Goal: Task Accomplishment & Management: Manage account settings

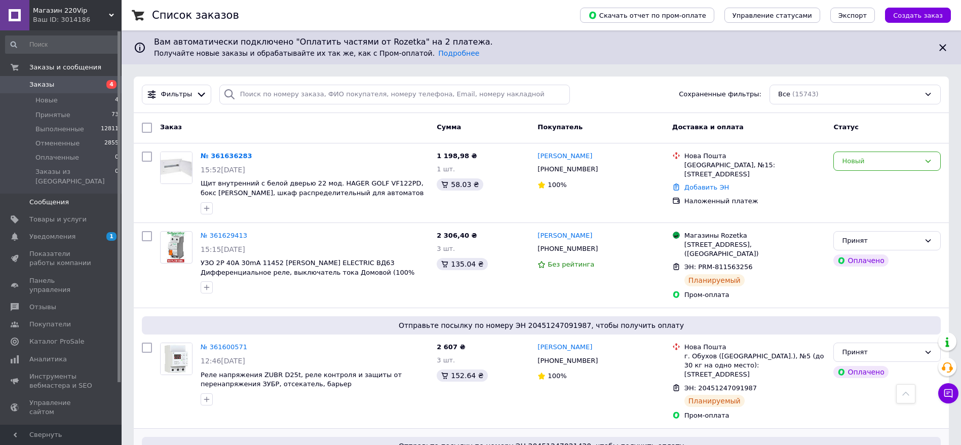
scroll to position [304, 0]
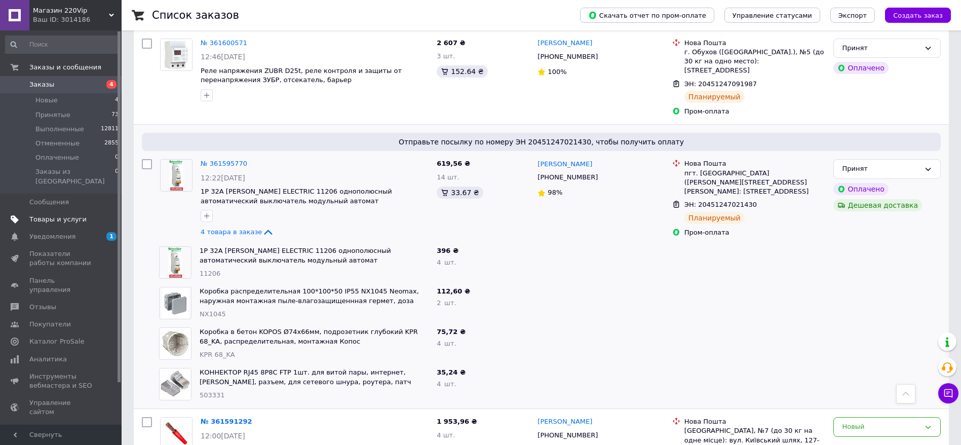
click at [92, 215] on span "Товары и услуги" at bounding box center [61, 219] width 64 height 9
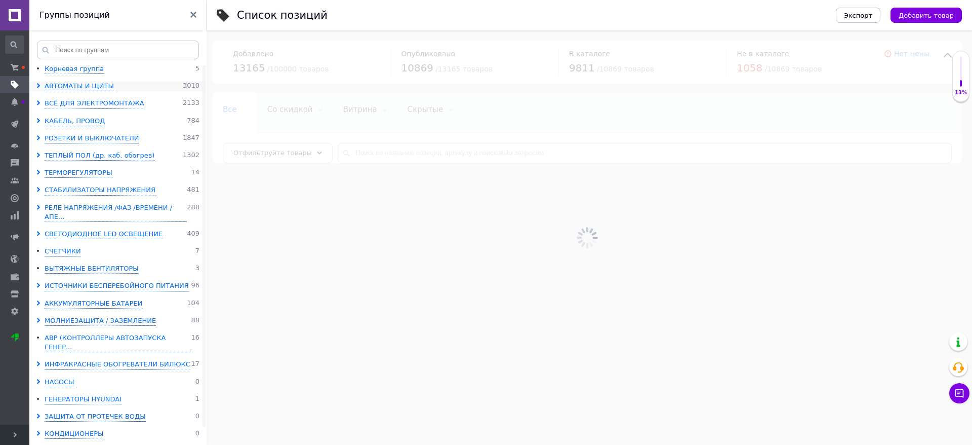
click at [38, 88] on icon at bounding box center [38, 85] width 5 height 5
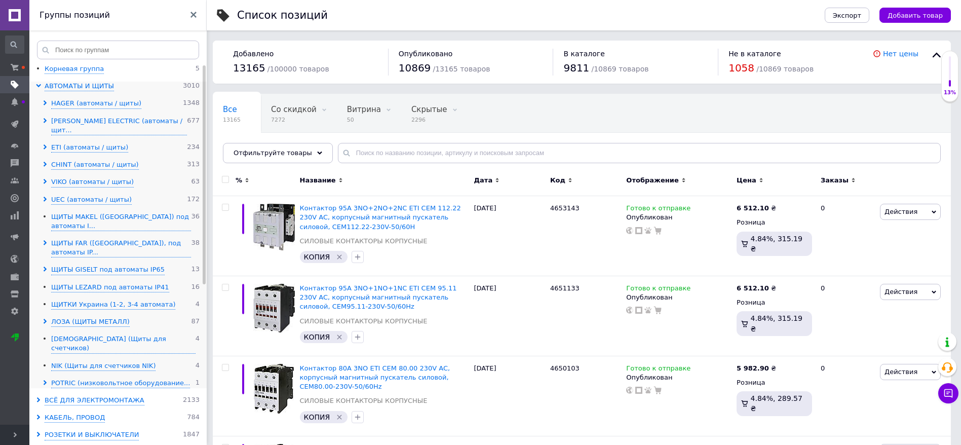
click at [46, 196] on icon at bounding box center [45, 198] width 5 height 5
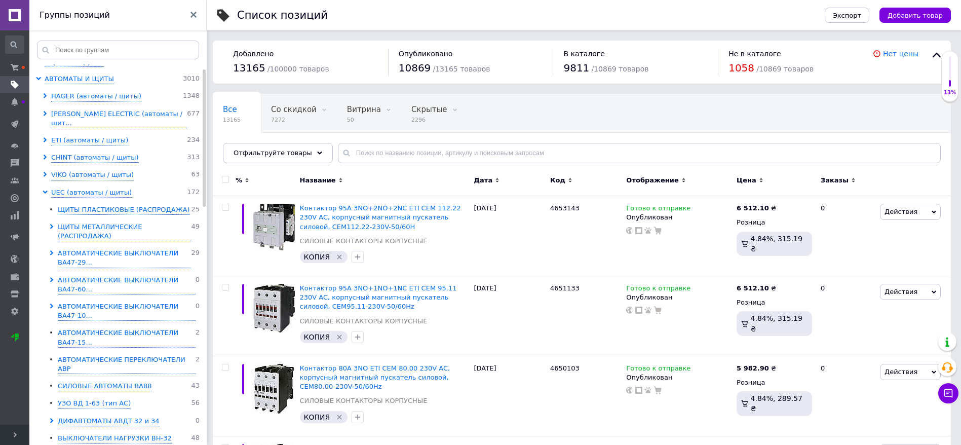
scroll to position [6, 0]
drag, startPoint x: 204, startPoint y: 123, endPoint x: 212, endPoint y: 97, distance: 26.9
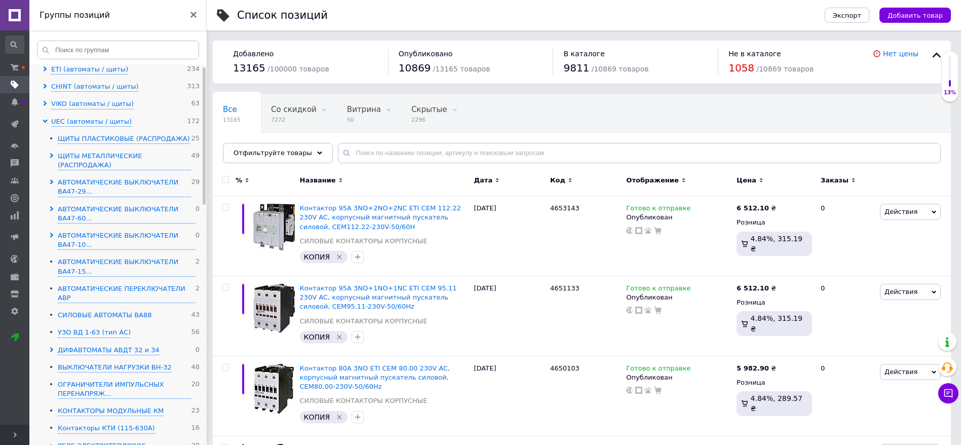
scroll to position [82, 0]
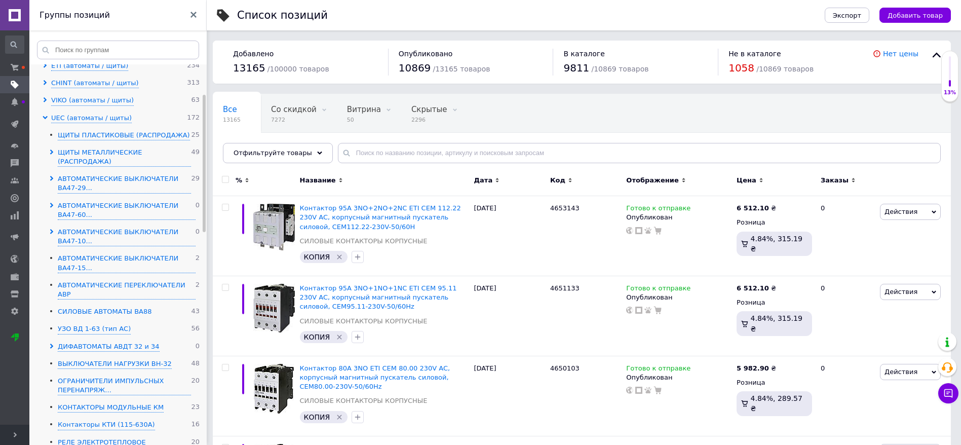
click at [109, 307] on div "СИЛОВЫЕ АВТОМАТЫ ВА88" at bounding box center [105, 312] width 94 height 10
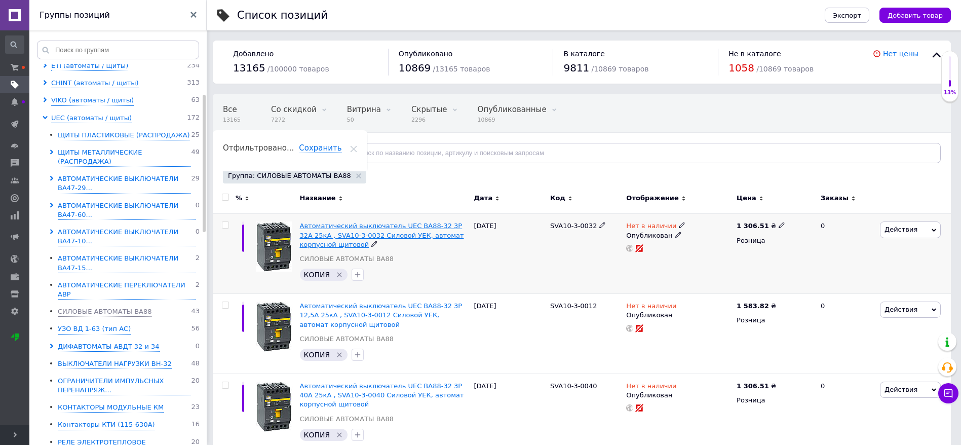
click at [365, 227] on span "Автоматический выключатель UEC ВА88-32 3P 32A 25кА , SVA10-3-0032 Силовой УЕК, …" at bounding box center [382, 235] width 164 height 26
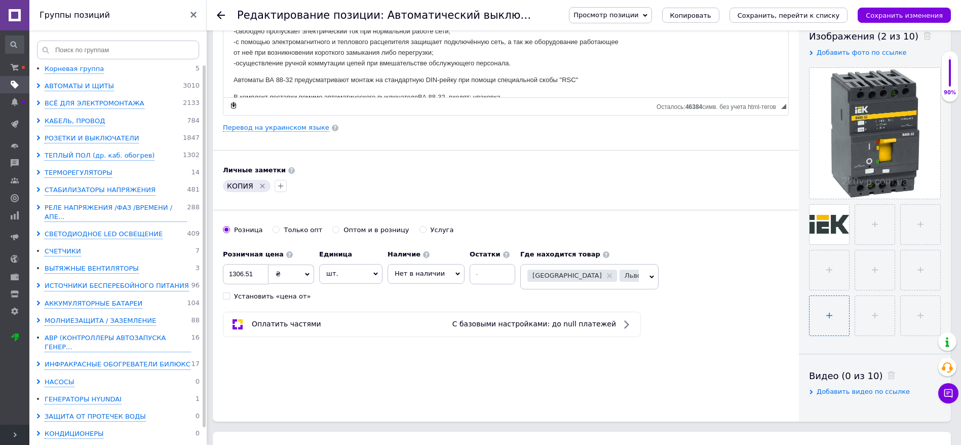
scroll to position [165, 0]
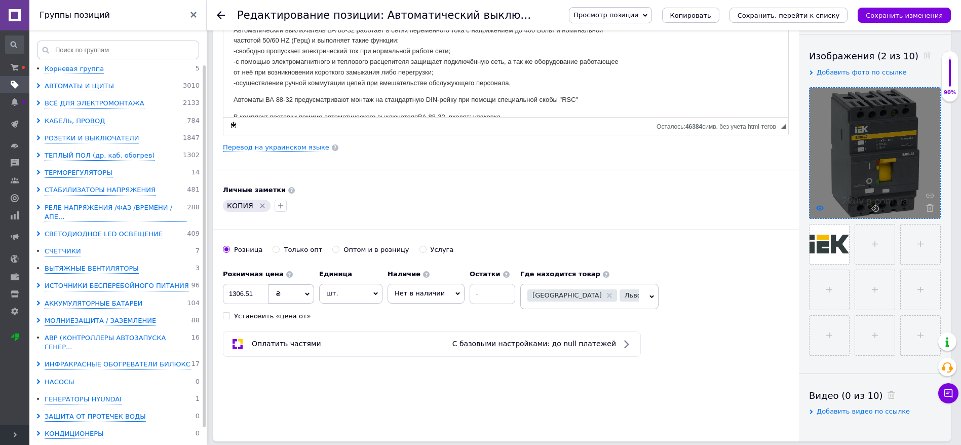
click at [818, 208] on icon at bounding box center [820, 208] width 8 height 8
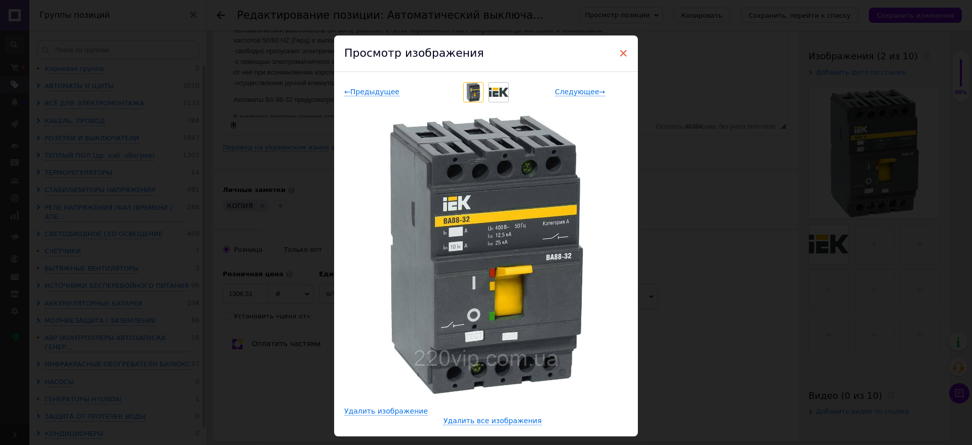
click at [621, 54] on span "×" at bounding box center [623, 53] width 9 height 17
checkbox input "true"
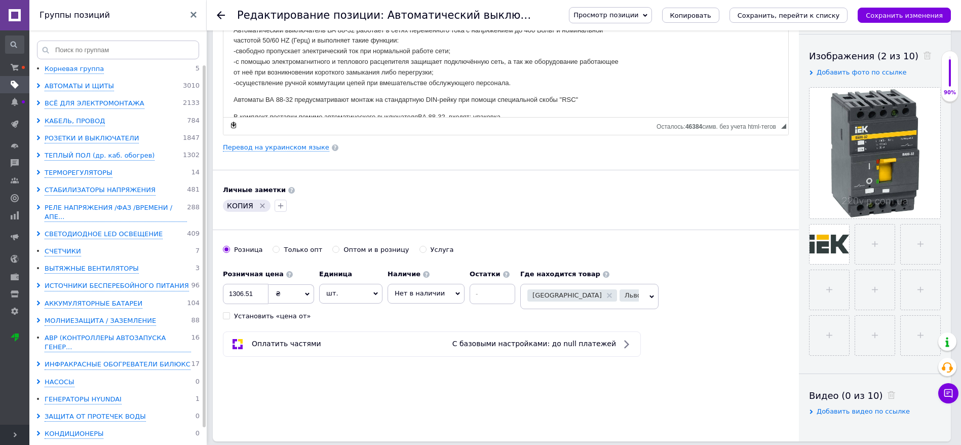
click at [221, 16] on icon at bounding box center [221, 15] width 8 height 8
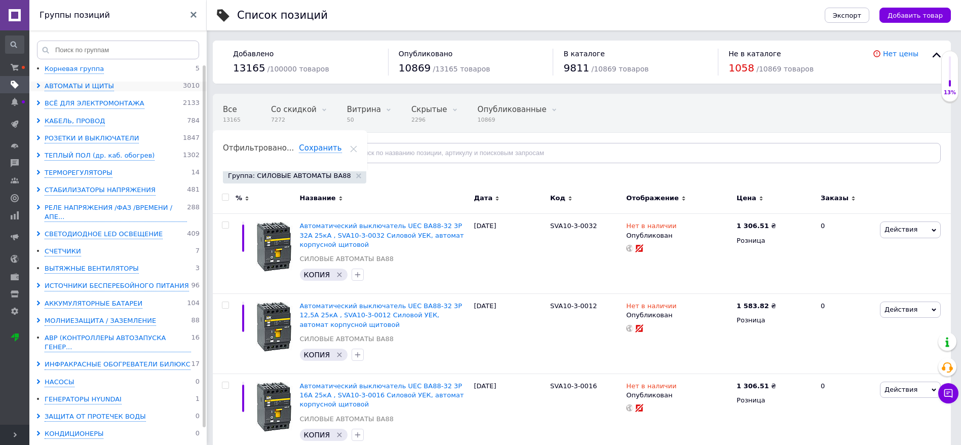
click at [39, 84] on icon at bounding box center [38, 85] width 5 height 5
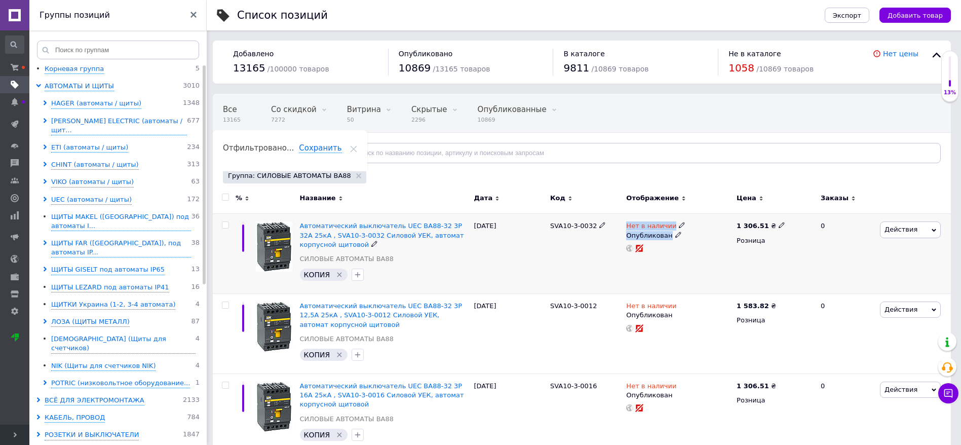
drag, startPoint x: 625, startPoint y: 227, endPoint x: 675, endPoint y: 257, distance: 57.9
click at [675, 257] on div "Нет в наличии Опубликован" at bounding box center [678, 254] width 110 height 80
drag, startPoint x: 757, startPoint y: 278, endPoint x: 618, endPoint y: 274, distance: 139.3
click at [757, 277] on div "1 306.51 ₴ Розница" at bounding box center [774, 254] width 81 height 80
click at [46, 195] on span at bounding box center [47, 200] width 9 height 10
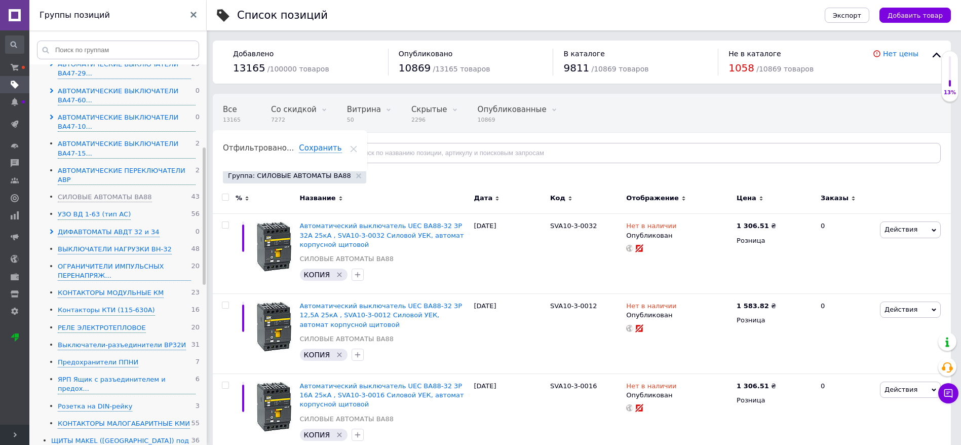
scroll to position [228, 0]
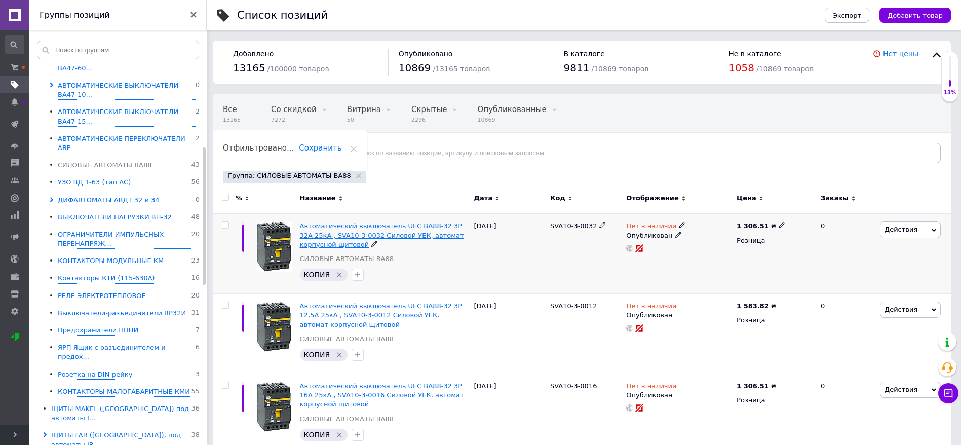
click at [367, 233] on span "Автоматический выключатель UEC ВА88-32 3P 32A 25кА , SVA10-3-0032 Силовой УЕК, …" at bounding box center [382, 235] width 164 height 26
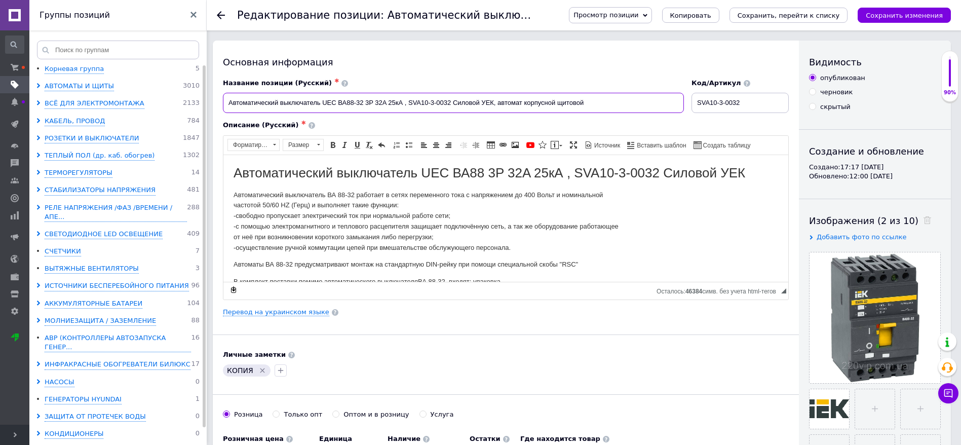
drag, startPoint x: 320, startPoint y: 103, endPoint x: 334, endPoint y: 102, distance: 13.7
click at [334, 102] on input "Автоматический выключатель UEC ВА88-32 3P 32A 25кА , SVA10-3-0032 Силовой УЕК, …" at bounding box center [453, 103] width 461 height 20
click at [351, 106] on input "Автоматический выключатель UEC ВА88-32 3P 32A 25кА , SVA10-3-0032 Силовой УЕК, …" at bounding box center [453, 103] width 461 height 20
drag, startPoint x: 324, startPoint y: 105, endPoint x: 345, endPoint y: 106, distance: 21.3
click at [335, 106] on input "Автоматический выключатель UEC ВА88-32 3P 32A 25кА , SVA10-3-0032 Силовой УЕК, …" at bounding box center [453, 103] width 461 height 20
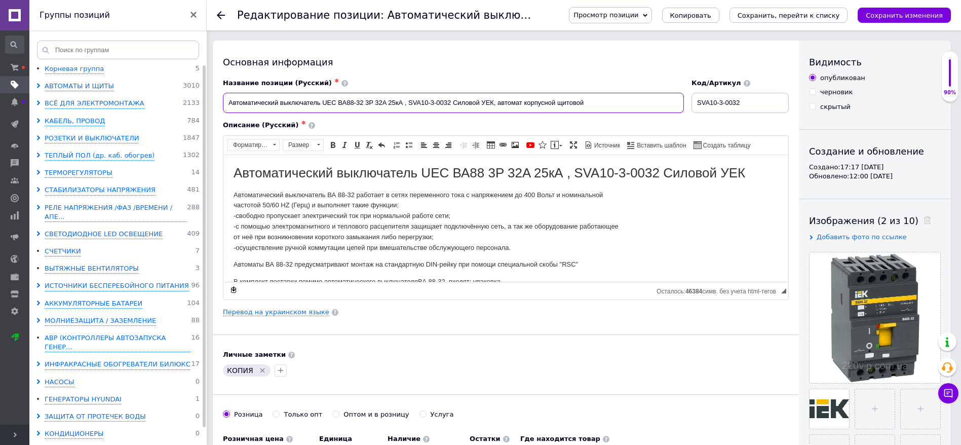
drag, startPoint x: 481, startPoint y: 103, endPoint x: 494, endPoint y: 101, distance: 13.3
click at [494, 101] on input "Автоматический выключатель UEC ВА88-32 3P 32A 25кА , SVA10-3-0032 Силовой УЕК, …" at bounding box center [453, 103] width 461 height 20
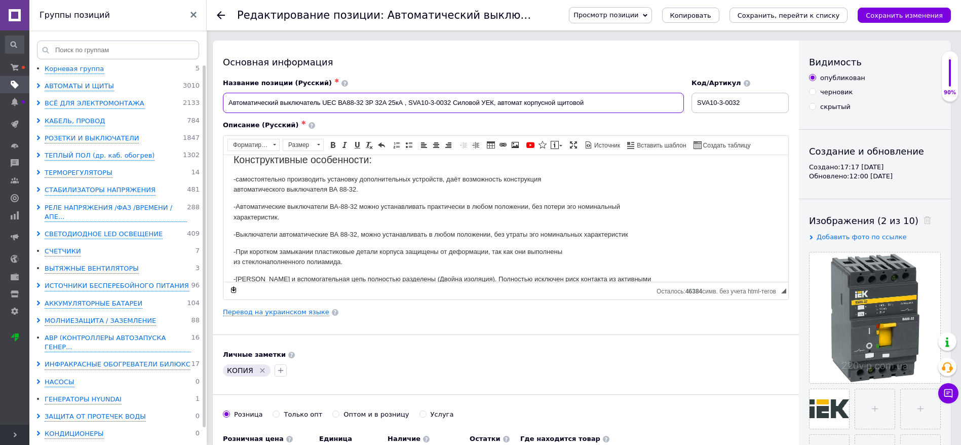
click at [312, 106] on input "Автоматический выключатель UEC ВА88-32 3P 32A 25кА , SVA10-3-0032 Силовой УЕК, …" at bounding box center [453, 103] width 461 height 20
drag, startPoint x: 322, startPoint y: 101, endPoint x: 331, endPoint y: 101, distance: 9.6
click at [331, 101] on input "Автоматический выключатель UEC ВА88-32 3P 32A 25кА , SVA10-3-0032 Силовой УЕК, …" at bounding box center [453, 103] width 461 height 20
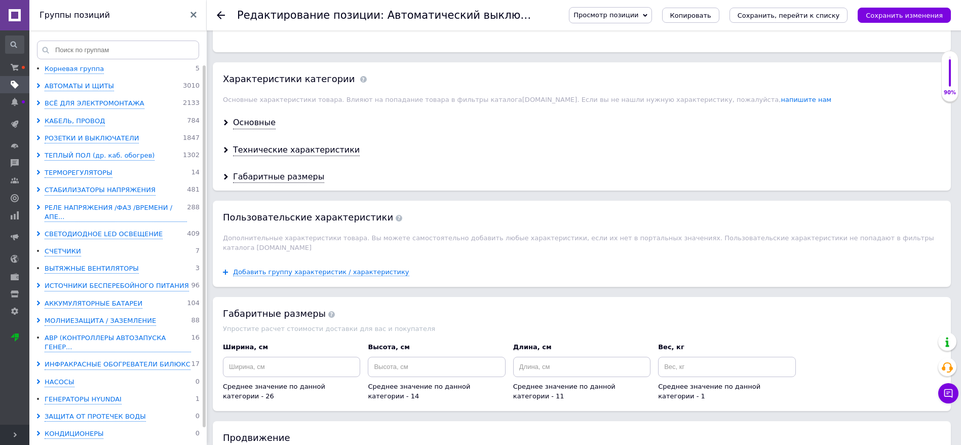
scroll to position [912, 0]
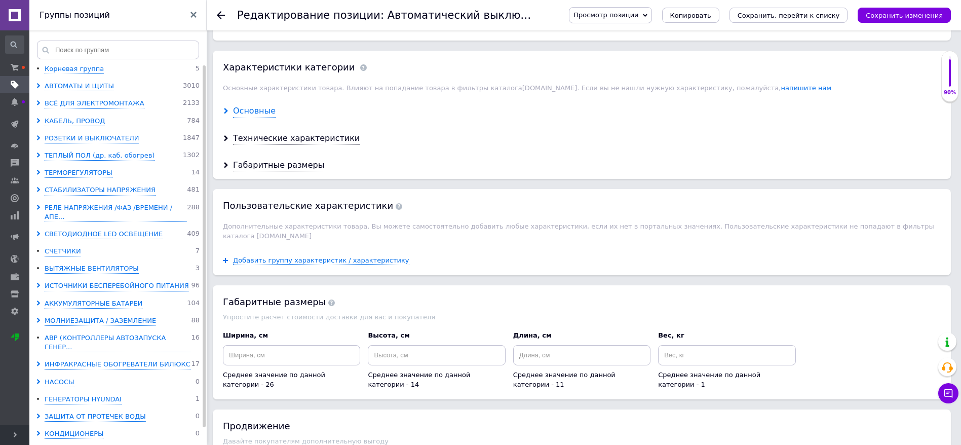
click at [263, 112] on div "Основные" at bounding box center [254, 111] width 43 height 12
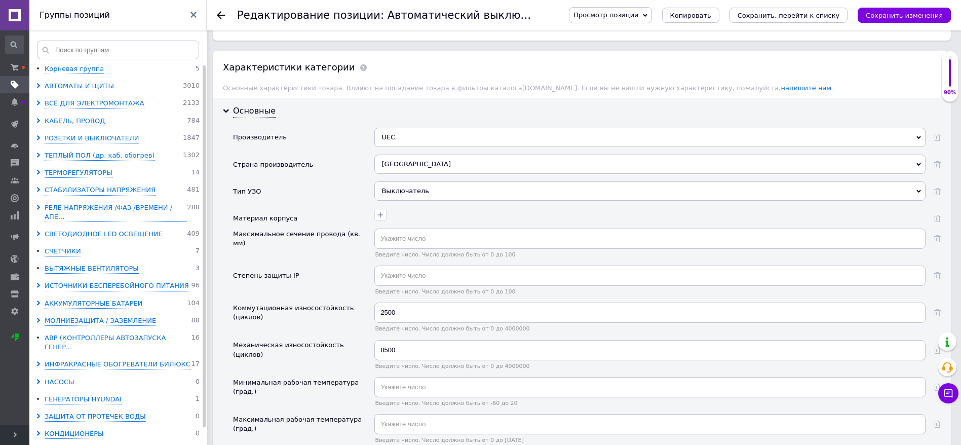
click at [407, 165] on div "[GEOGRAPHIC_DATA]" at bounding box center [649, 163] width 551 height 19
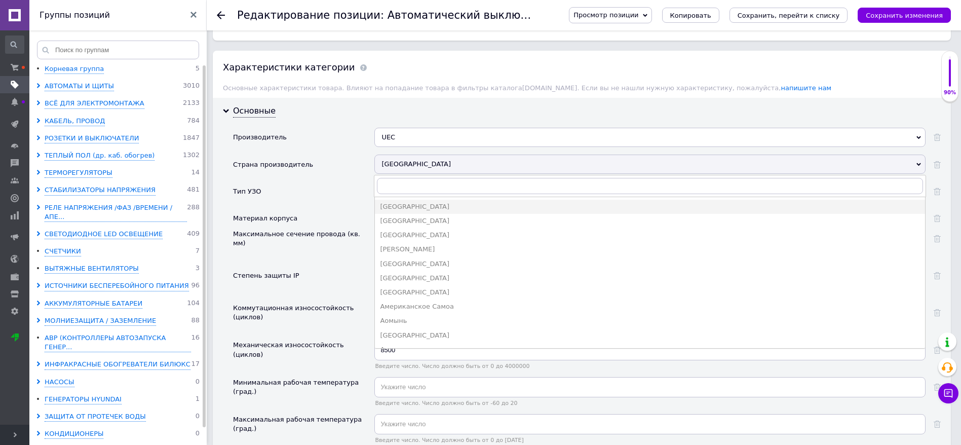
click at [340, 151] on div "Производитель" at bounding box center [303, 141] width 141 height 27
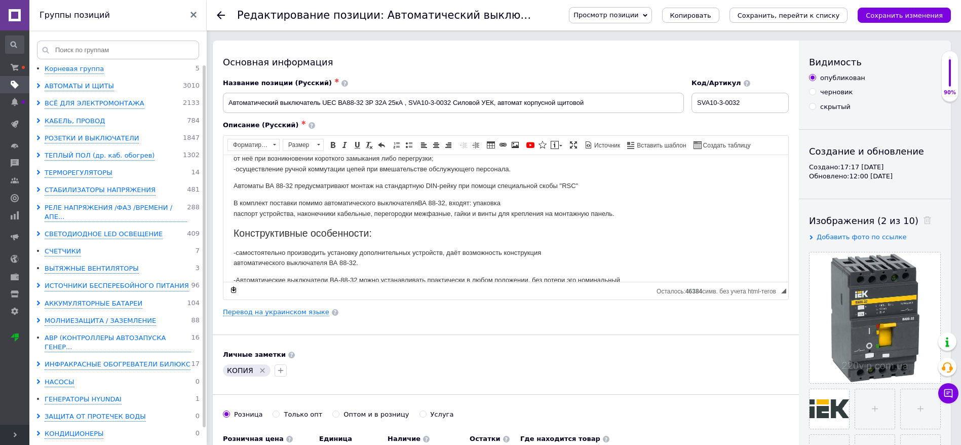
scroll to position [0, 0]
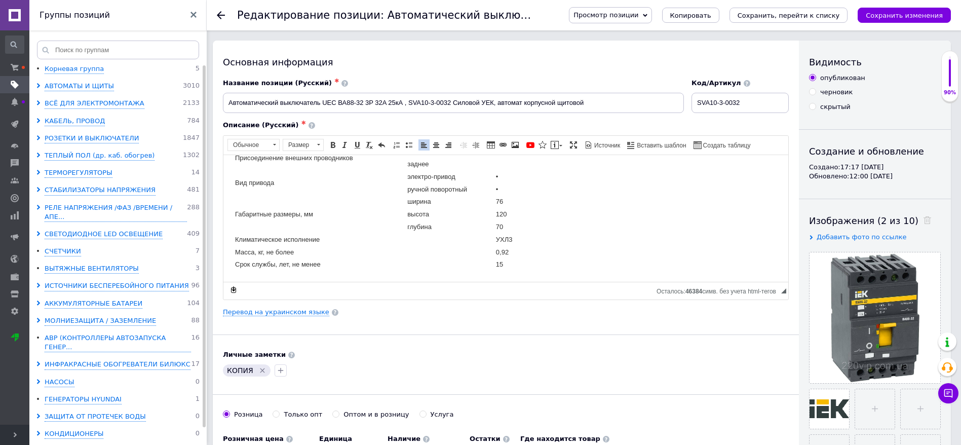
drag, startPoint x: 233, startPoint y: 191, endPoint x: 641, endPoint y: 286, distance: 418.9
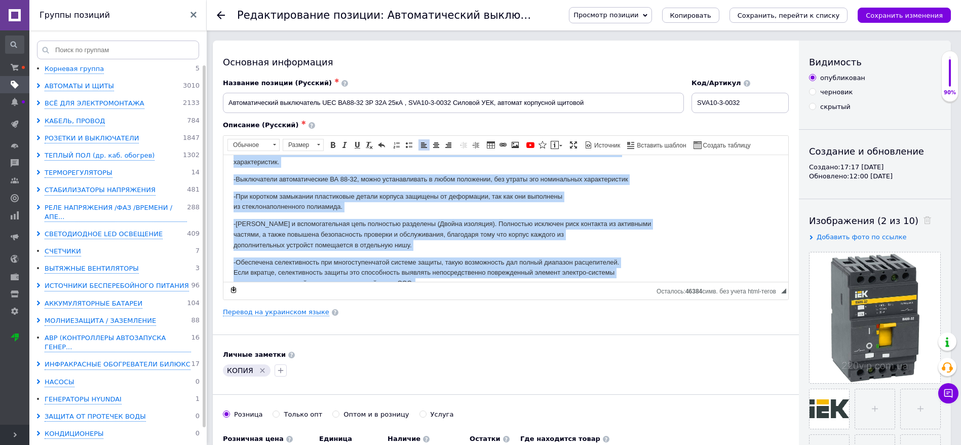
scroll to position [304, 0]
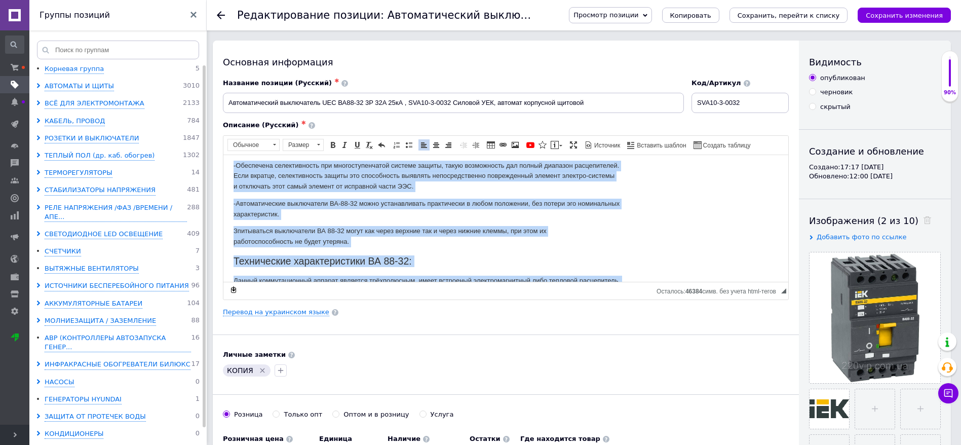
click at [308, 239] on p "Зпитываться выключатели ВА 88-32 могут как через верхние так и через нижние кле…" at bounding box center [505, 235] width 544 height 21
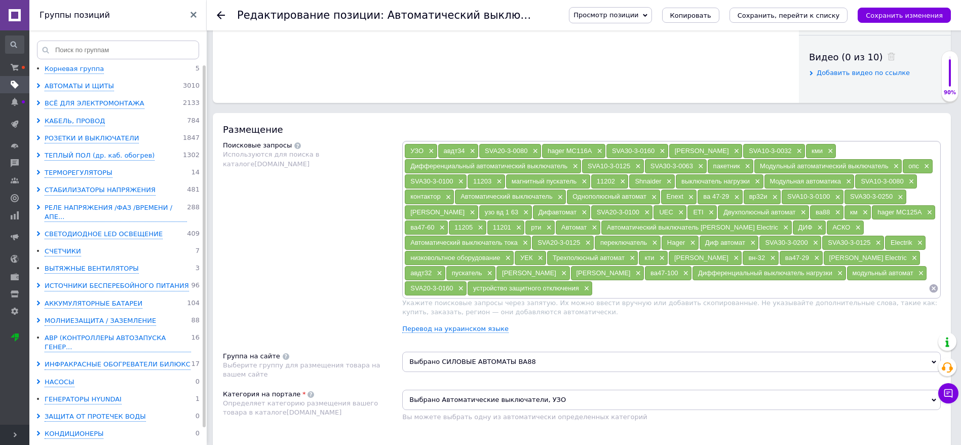
scroll to position [0, 0]
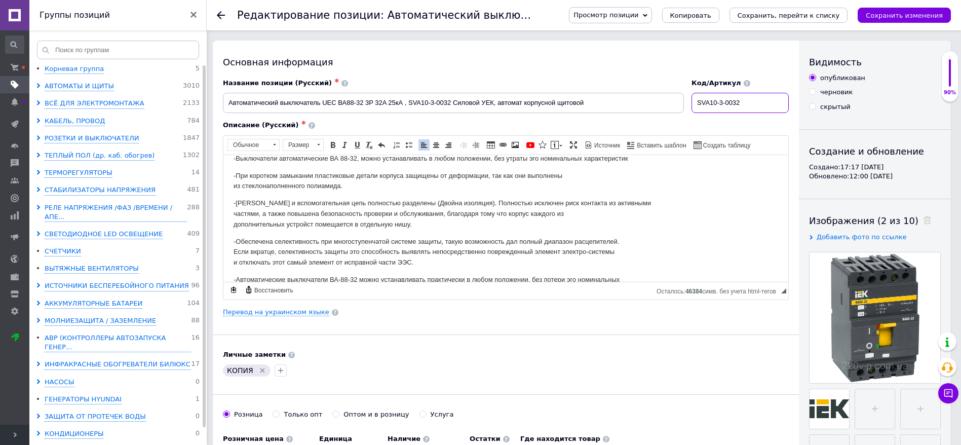
drag, startPoint x: 746, startPoint y: 100, endPoint x: 687, endPoint y: 94, distance: 59.6
click at [687, 94] on div "Название позиции (Русский) ✱ Автоматический выключатель UEC ВА88-32 3P 32A 25кА…" at bounding box center [505, 96] width 573 height 42
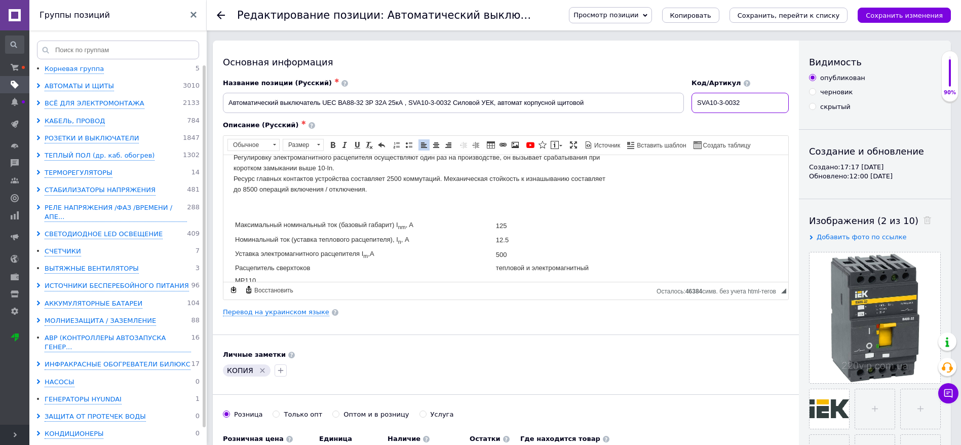
scroll to position [684, 0]
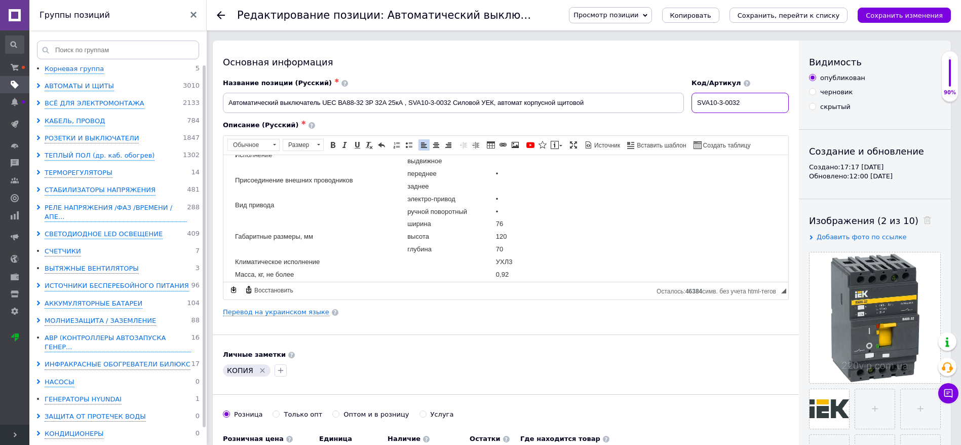
click at [755, 99] on input "SVA10-3-0032" at bounding box center [739, 103] width 97 height 20
drag, startPoint x: 758, startPoint y: 105, endPoint x: 687, endPoint y: 93, distance: 71.9
click at [689, 94] on div "Код/Артикул SVA10-3-0032" at bounding box center [740, 96] width 105 height 42
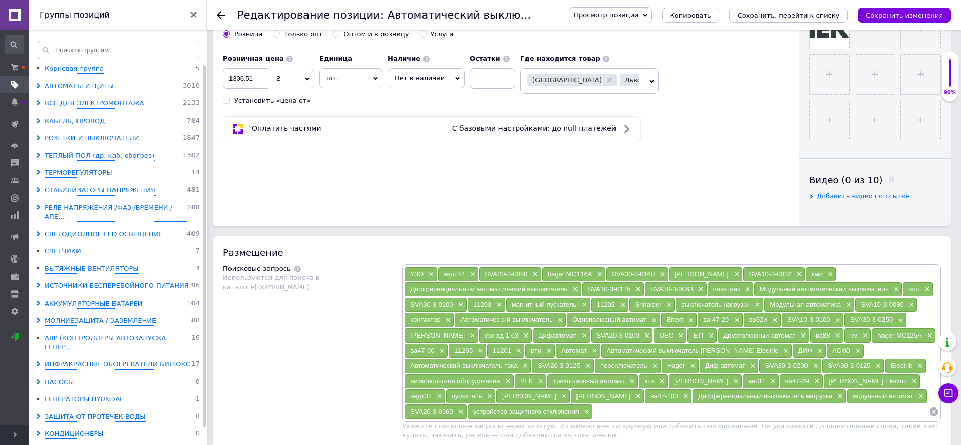
scroll to position [0, 0]
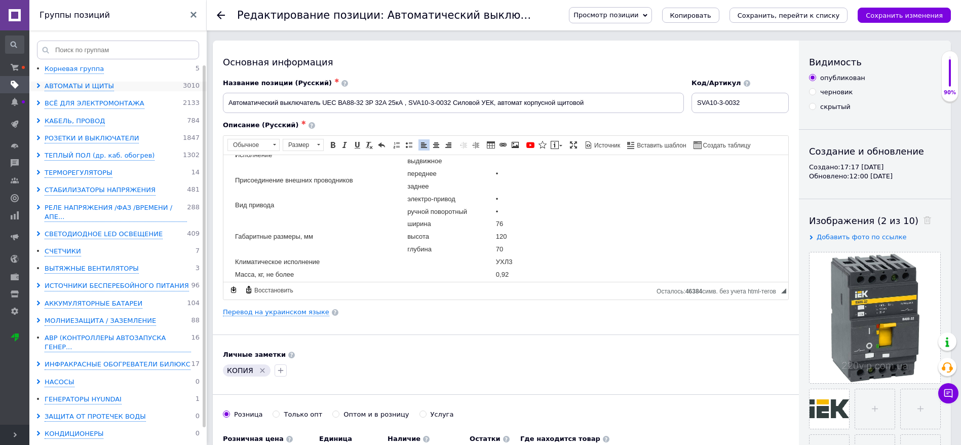
click at [36, 86] on icon at bounding box center [38, 85] width 5 height 5
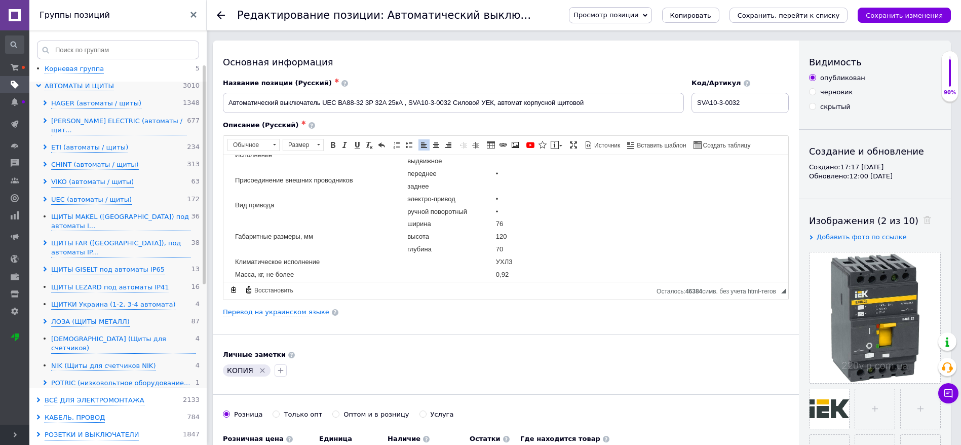
click at [45, 196] on use at bounding box center [45, 198] width 3 height 5
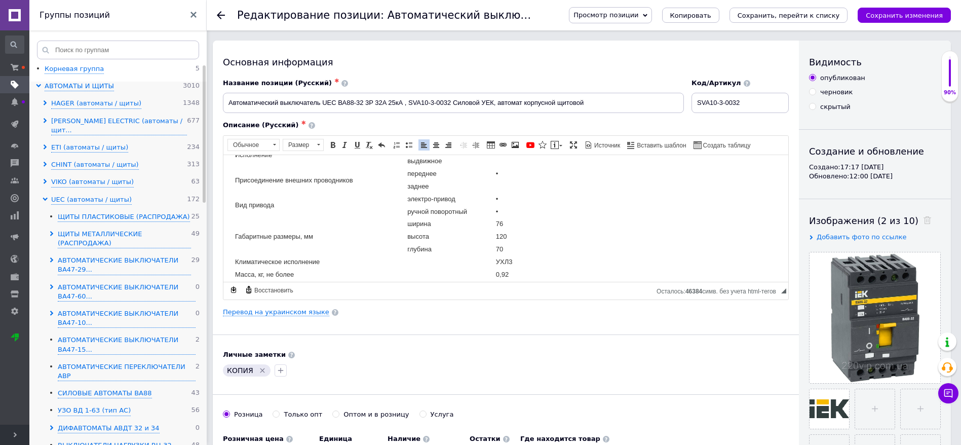
click at [53, 257] on use at bounding box center [51, 259] width 3 height 5
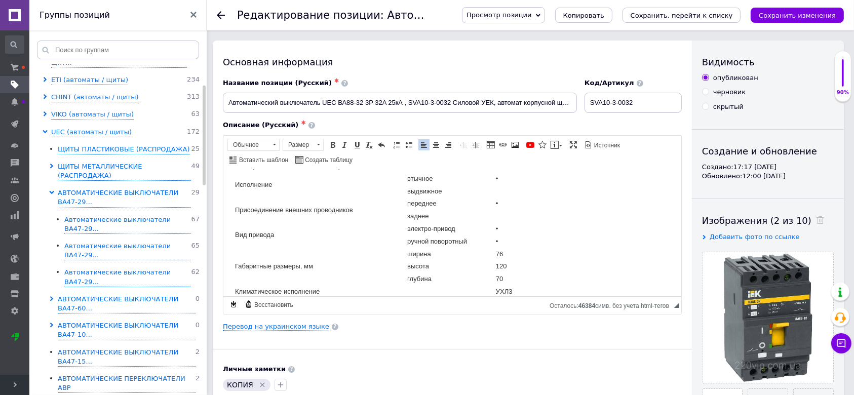
scroll to position [684, 0]
drag, startPoint x: 744, startPoint y: 2, endPoint x: 497, endPoint y: 353, distance: 429.8
click at [497, 353] on div "Основная информация Название позиции (Русский) ✱ Автоматический выключатель UEC…" at bounding box center [452, 323] width 479 height 565
checkbox input "true"
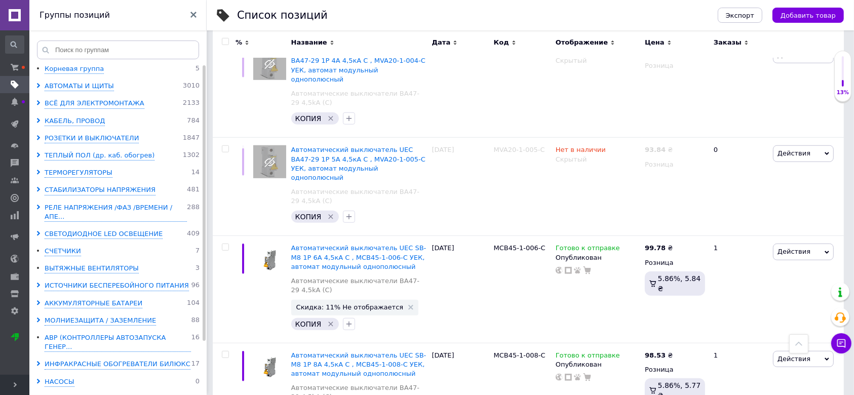
scroll to position [756, 0]
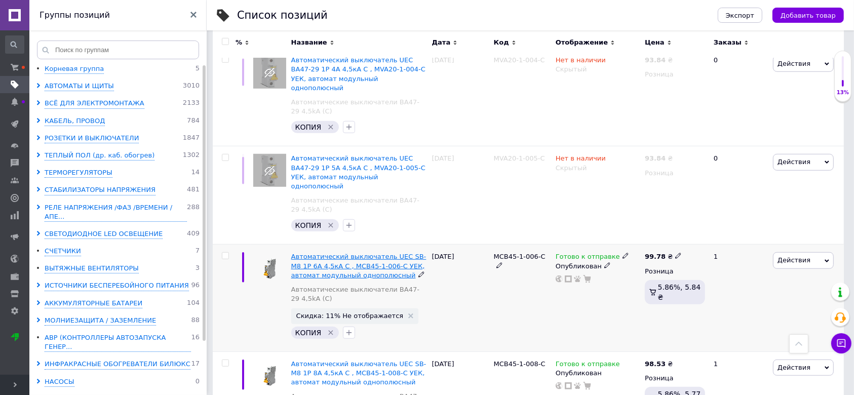
click at [394, 253] on span "Автоматический выключатель UEC SB-M8 1P 6A 4,5кА C , MCB45-1-006-C УЕК, автомат…" at bounding box center [358, 266] width 135 height 26
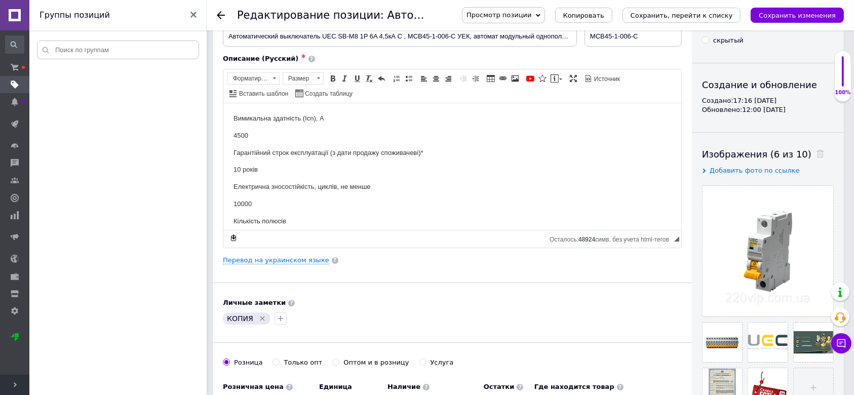
scroll to position [67, 0]
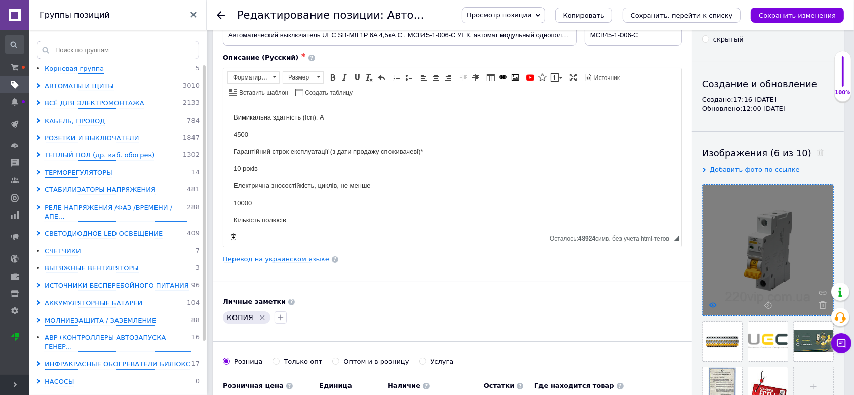
click at [709, 306] on icon at bounding box center [713, 305] width 8 height 8
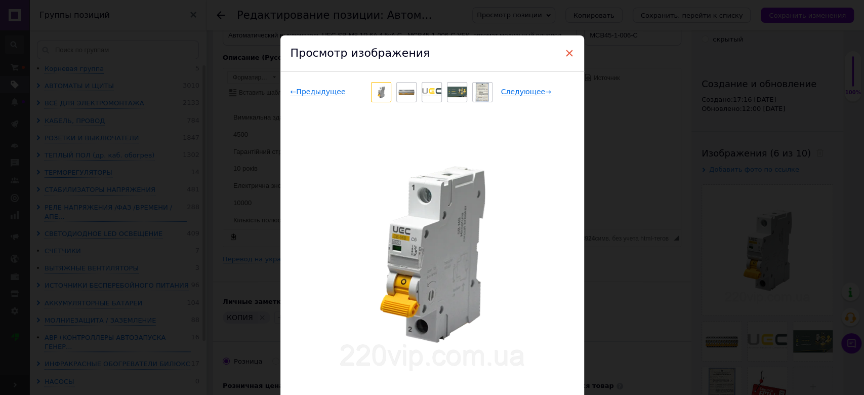
click at [566, 53] on span "×" at bounding box center [569, 53] width 9 height 17
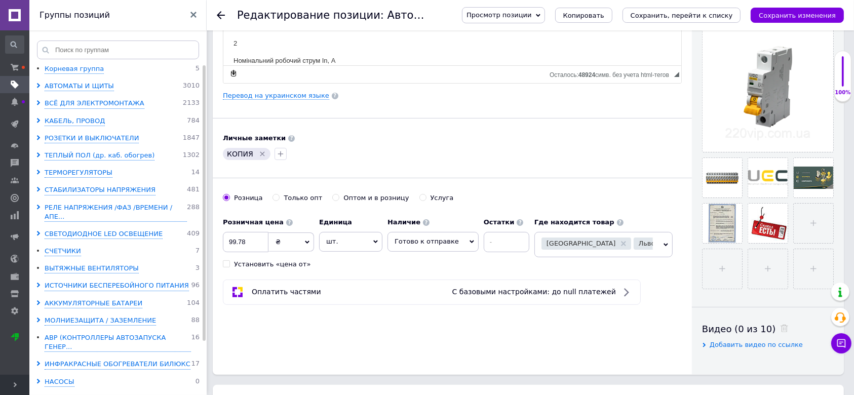
scroll to position [0, 0]
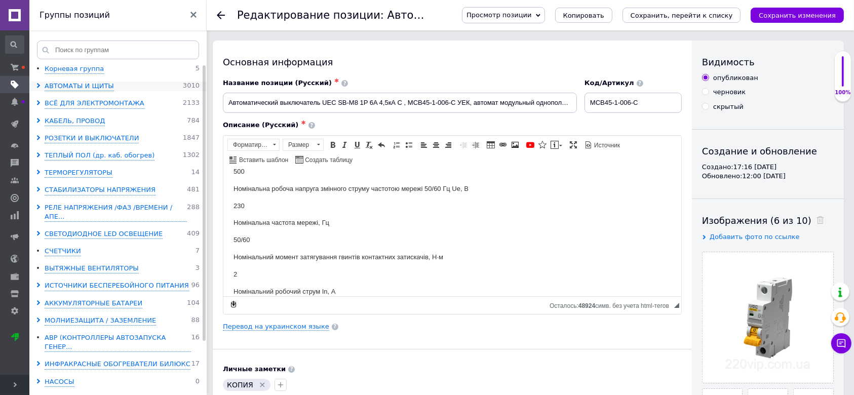
click at [39, 86] on icon at bounding box center [38, 85] width 5 height 5
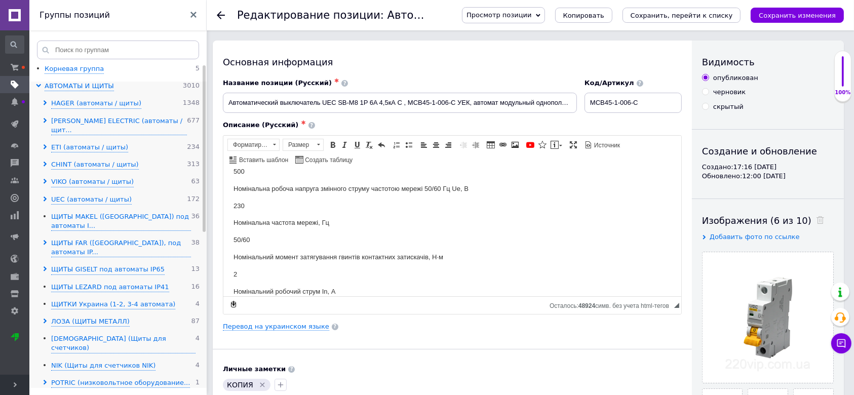
click at [43, 196] on icon at bounding box center [45, 198] width 5 height 5
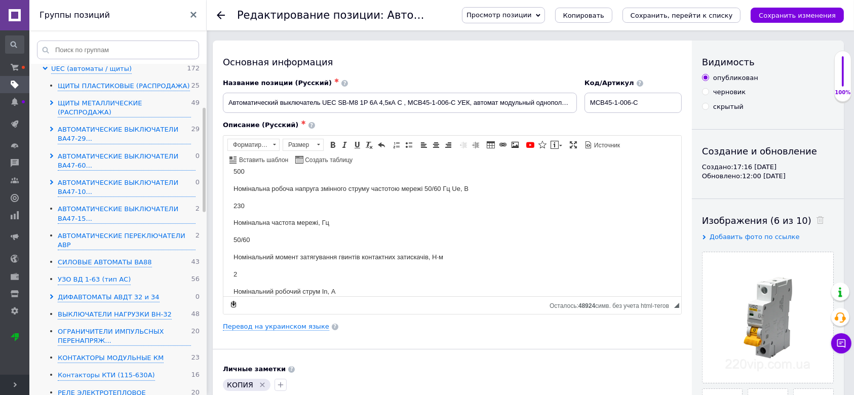
scroll to position [135, 0]
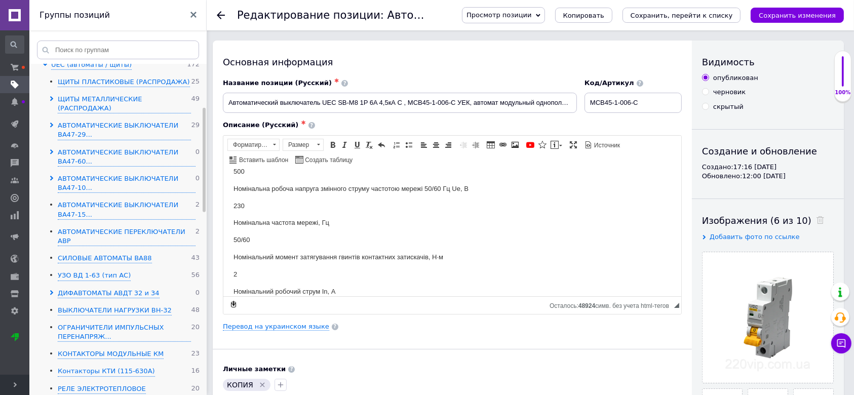
click at [53, 290] on icon at bounding box center [51, 292] width 5 height 5
checkbox input "true"
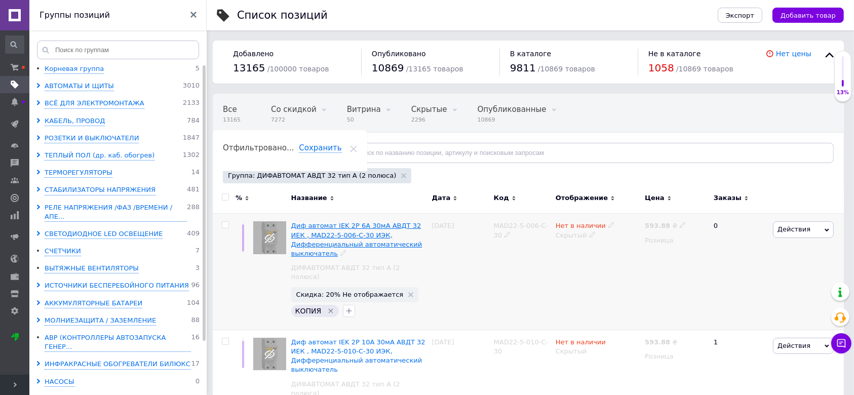
click at [316, 229] on span "Диф автомат IEK 2Р 6А 30мА АВДТ 32 ИЕК , MAD22-5-006-C-30 ИЭК, Дифференциальный…" at bounding box center [356, 239] width 131 height 35
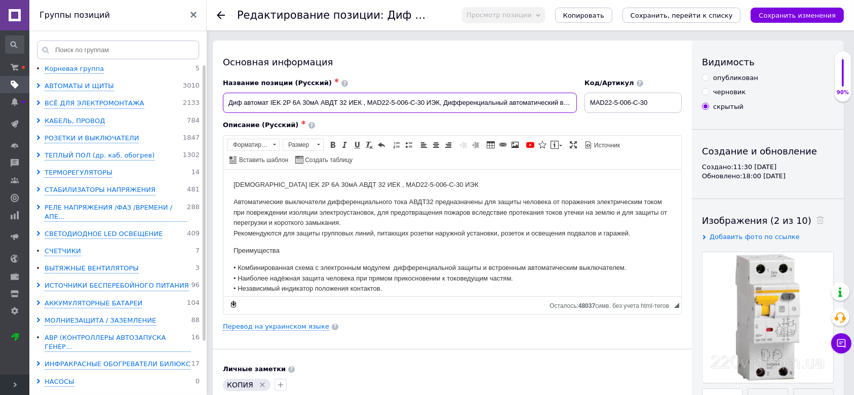
click at [303, 105] on input "Диф автомат IEK 2Р 6А 30мА АВДТ 32 ИЕК , MAD22-5-006-C-30 ИЭК, Дифференциальный…" at bounding box center [400, 103] width 354 height 20
drag, startPoint x: 350, startPoint y: 103, endPoint x: 357, endPoint y: 103, distance: 6.6
click at [357, 103] on input "Диф автомат IEK 2Р 6А 30мА АВДТ 32 ИЕК , MAD22-5-006-C-30 ИЭК, Дифференциальный…" at bounding box center [400, 103] width 354 height 20
drag, startPoint x: 269, startPoint y: 107, endPoint x: 274, endPoint y: 105, distance: 5.2
click at [275, 106] on input "Диф автомат IEK 2Р 6А 30мА АВДТ 32 ИЕК , MAD22-5-006-C-30 ИЭК, Дифференциальный…" at bounding box center [400, 103] width 354 height 20
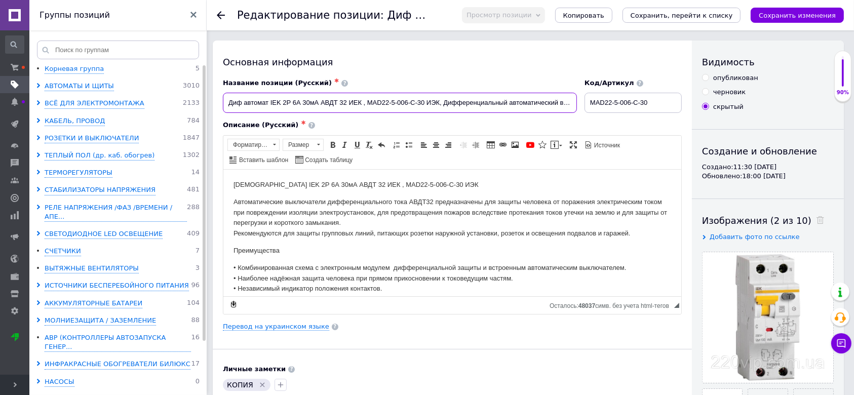
checkbox input "true"
click at [219, 14] on icon at bounding box center [221, 15] width 8 height 8
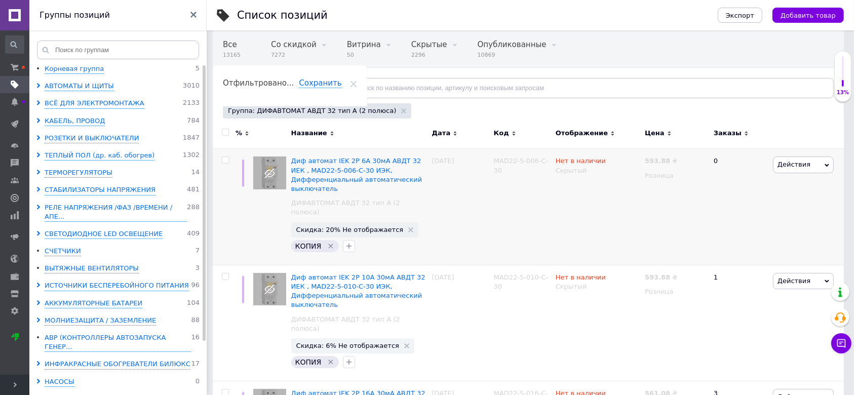
scroll to position [67, 0]
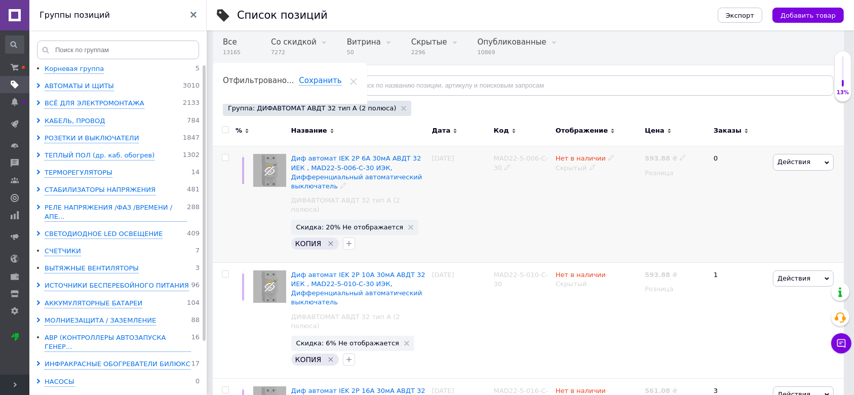
click at [223, 157] on input "checkbox" at bounding box center [225, 157] width 7 height 7
checkbox input "true"
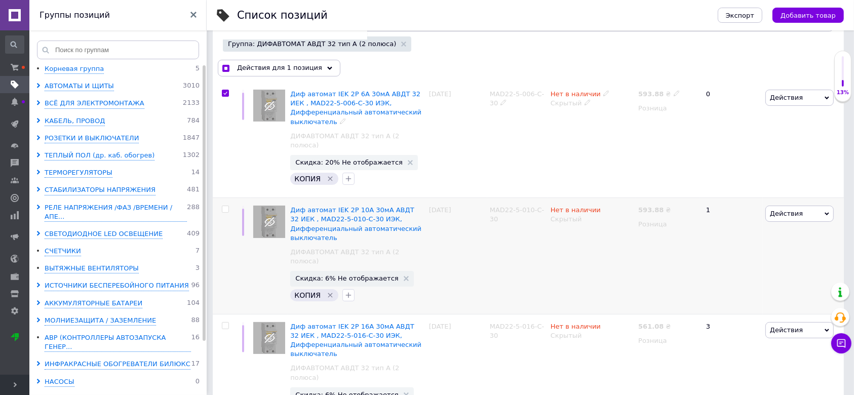
scroll to position [135, 0]
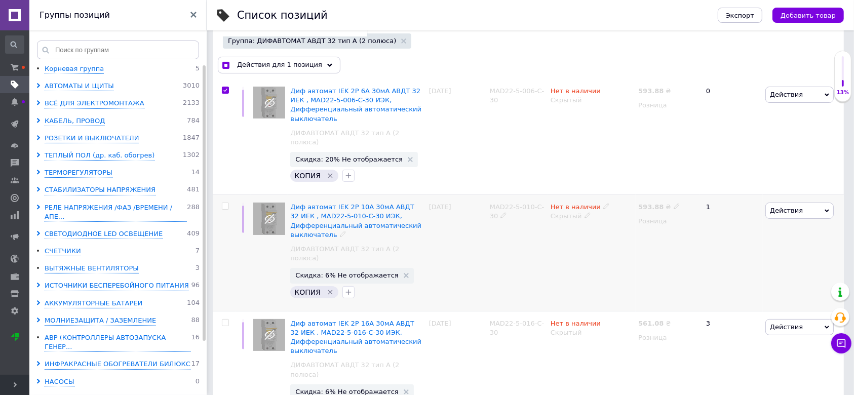
click at [222, 203] on input "checkbox" at bounding box center [225, 206] width 7 height 7
checkbox input "true"
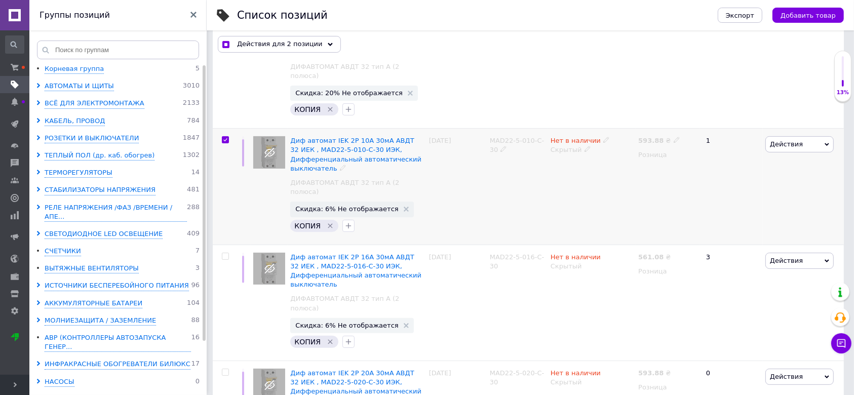
scroll to position [203, 0]
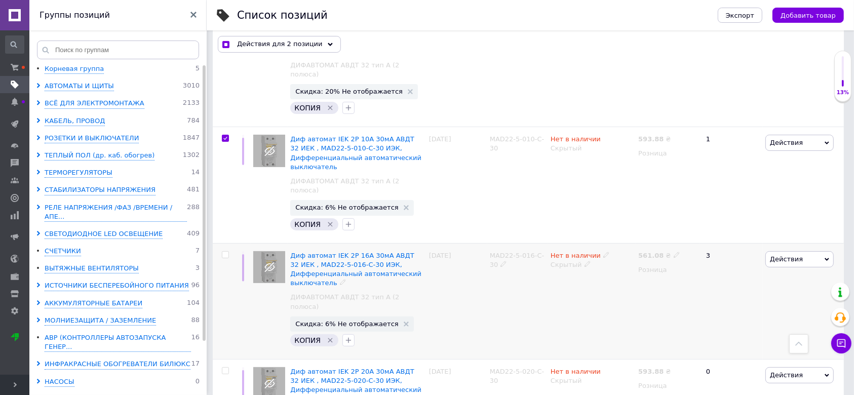
click at [223, 252] on input "checkbox" at bounding box center [225, 255] width 7 height 7
checkbox input "true"
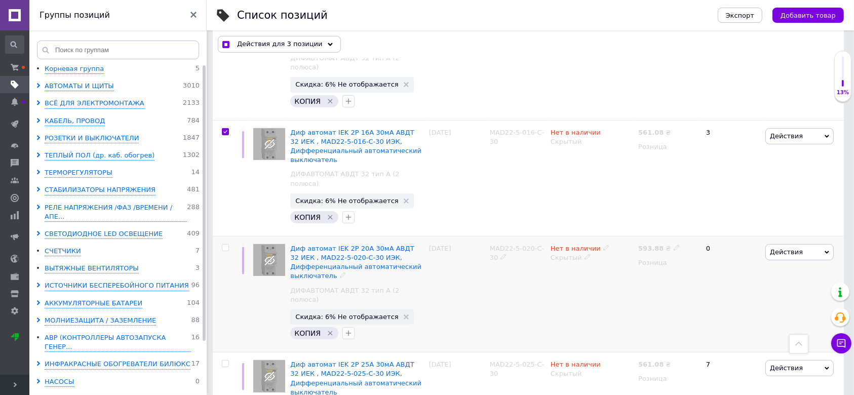
scroll to position [337, 0]
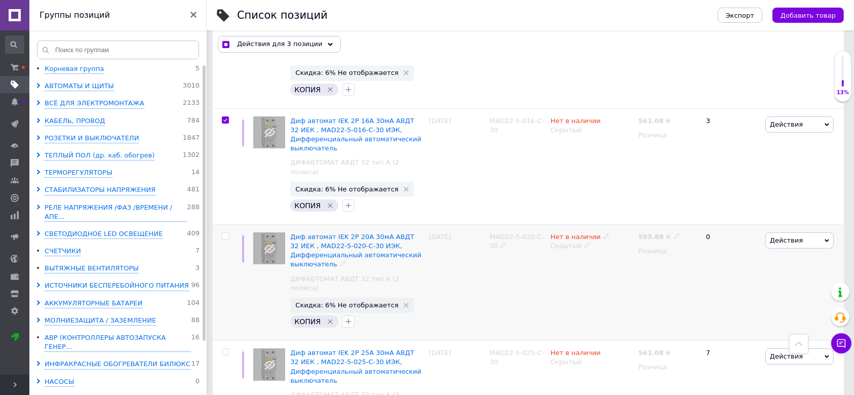
click at [221, 232] on div at bounding box center [225, 235] width 20 height 7
checkbox input "true"
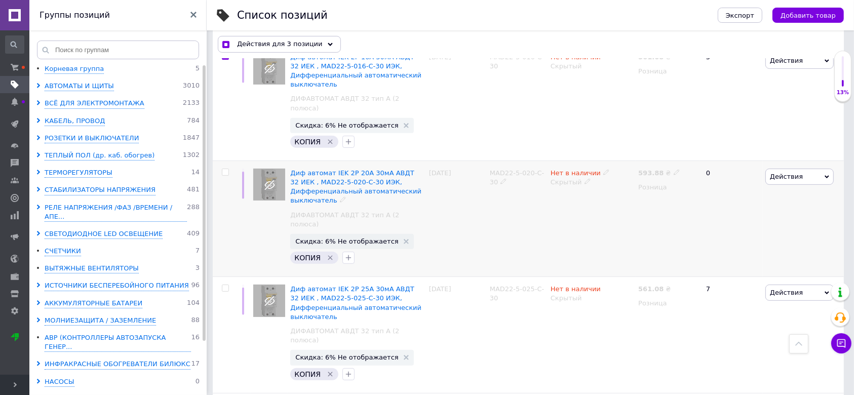
scroll to position [405, 0]
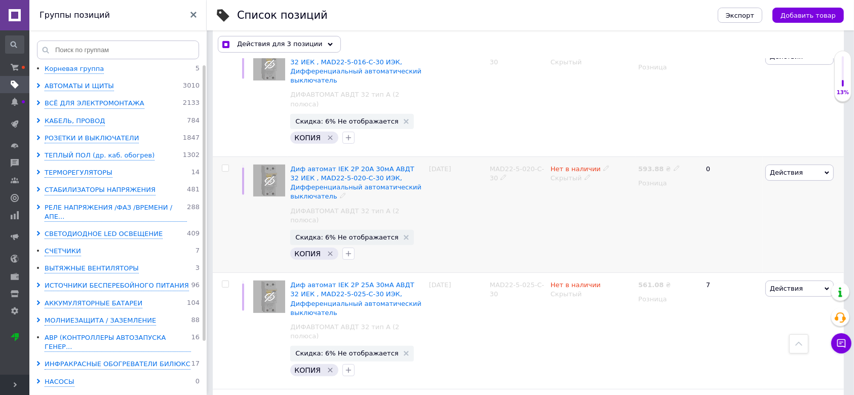
click at [224, 165] on input "checkbox" at bounding box center [225, 168] width 7 height 7
checkbox input "true"
click at [223, 281] on input "checkbox" at bounding box center [225, 284] width 7 height 7
checkbox input "true"
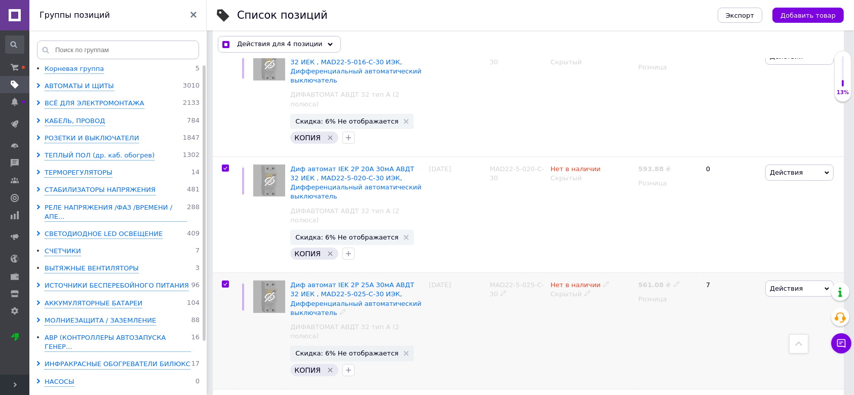
checkbox input "true"
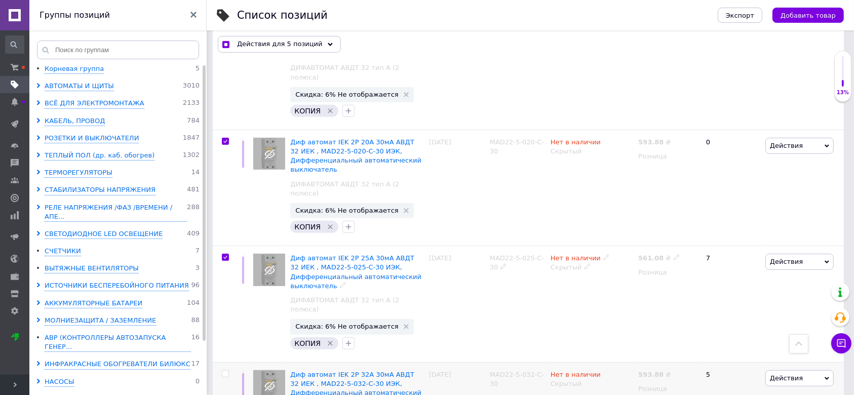
scroll to position [540, 0]
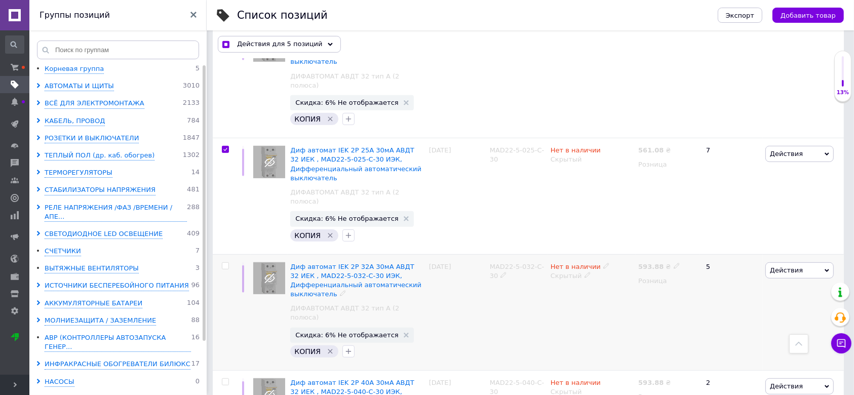
click at [225, 263] on input "checkbox" at bounding box center [225, 266] width 7 height 7
checkbox input "true"
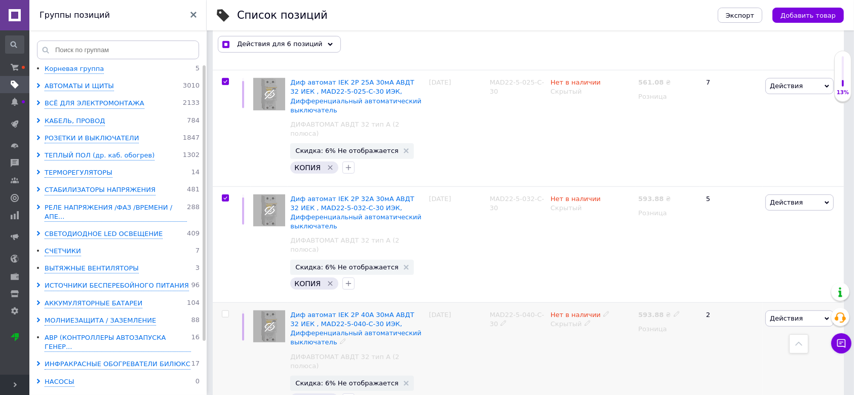
click at [222, 311] on input "checkbox" at bounding box center [225, 314] width 7 height 7
checkbox input "true"
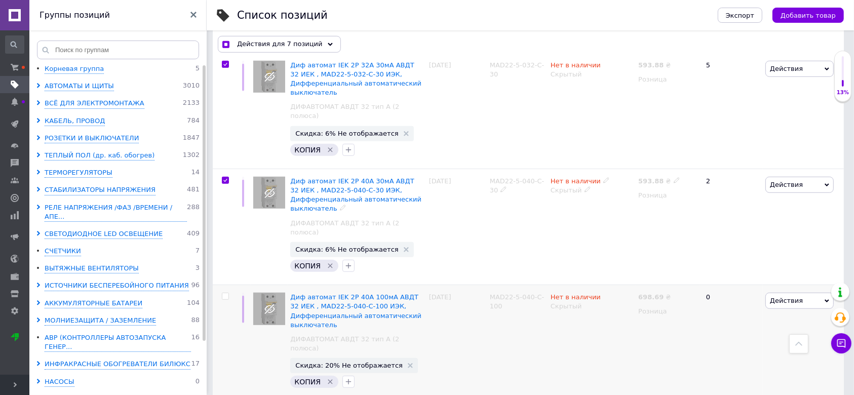
scroll to position [742, 0]
click at [223, 292] on input "checkbox" at bounding box center [225, 295] width 7 height 7
checkbox input "true"
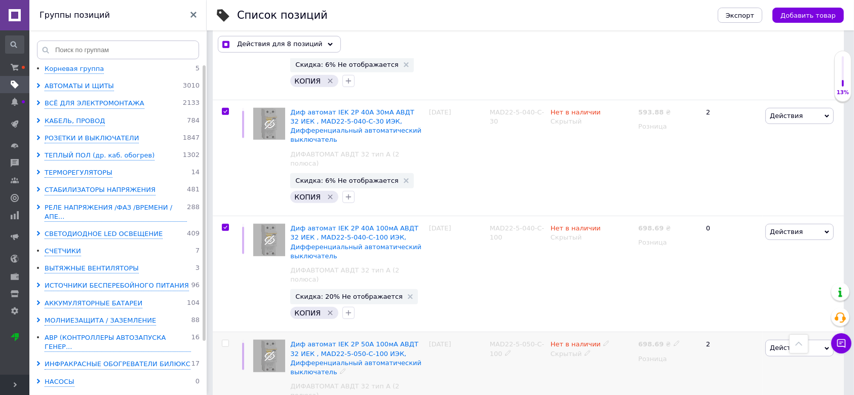
click at [226, 340] on input "checkbox" at bounding box center [225, 343] width 7 height 7
checkbox input "true"
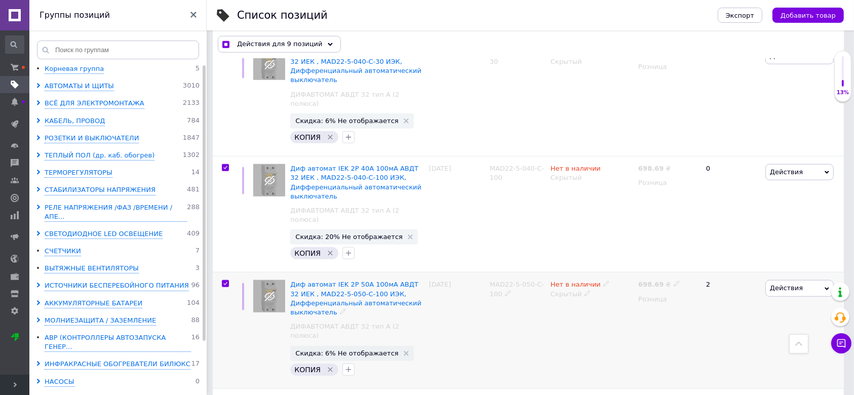
scroll to position [878, 0]
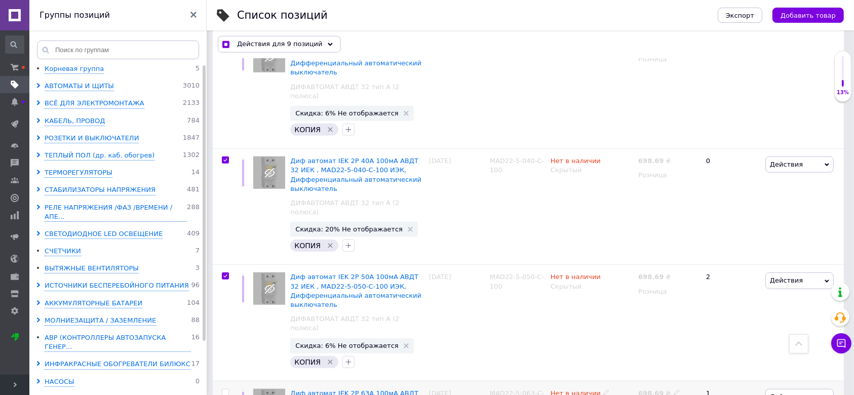
click at [227, 389] on input "checkbox" at bounding box center [225, 392] width 7 height 7
checkbox input "true"
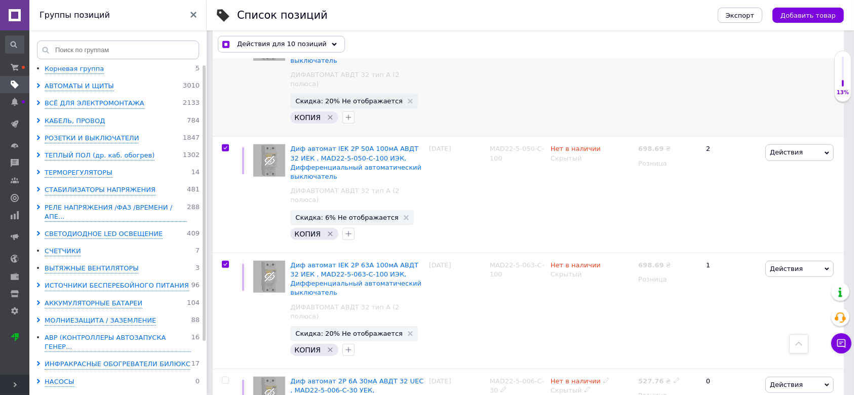
scroll to position [909, 0]
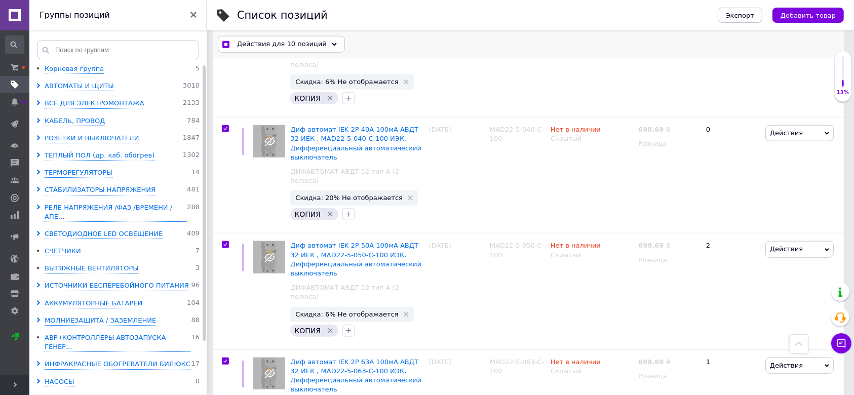
click at [300, 44] on span "Действия для 10 позиций" at bounding box center [282, 44] width 90 height 9
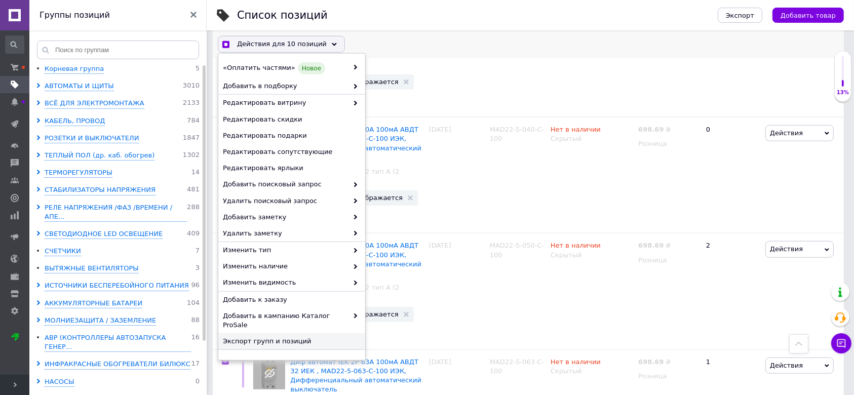
scroll to position [66, 0]
click at [256, 352] on span "Удалить" at bounding box center [290, 356] width 135 height 9
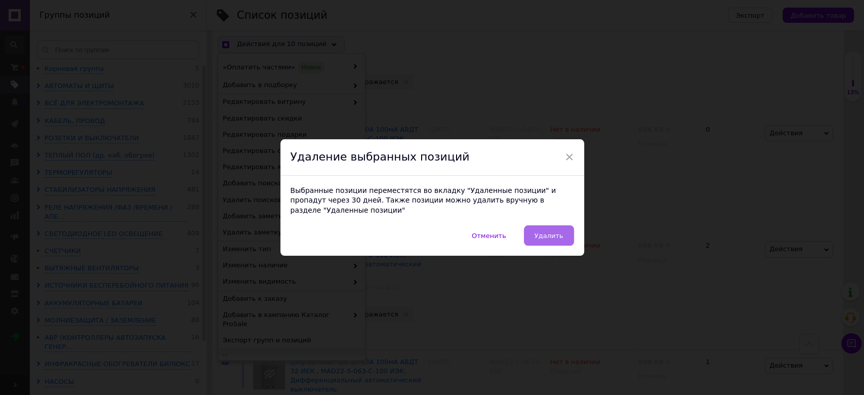
click at [549, 232] on span "Удалить" at bounding box center [549, 236] width 29 height 8
checkbox input "true"
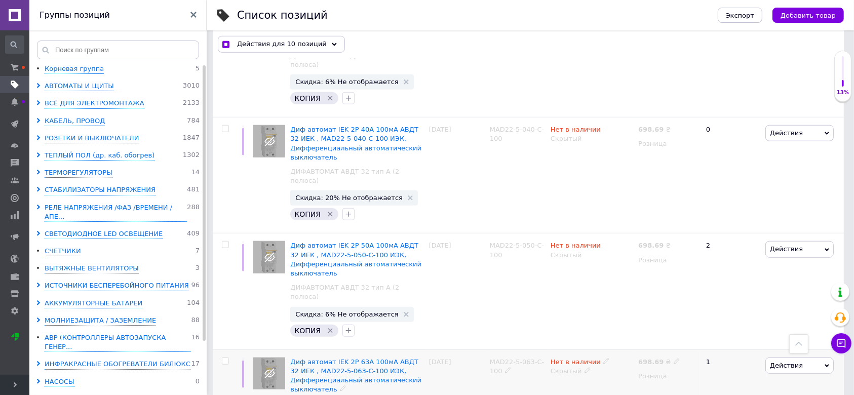
checkbox input "false"
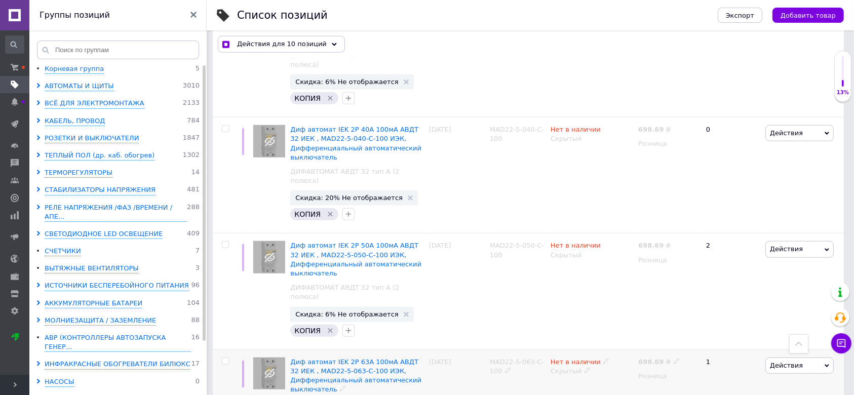
checkbox input "false"
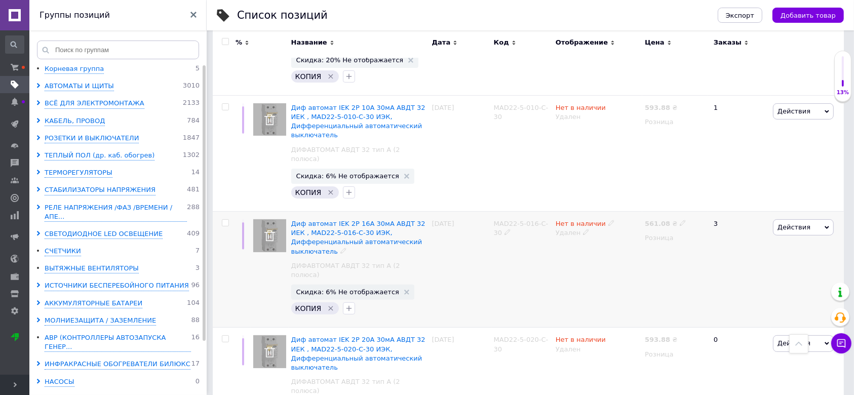
scroll to position [0, 0]
